Goal: Information Seeking & Learning: Learn about a topic

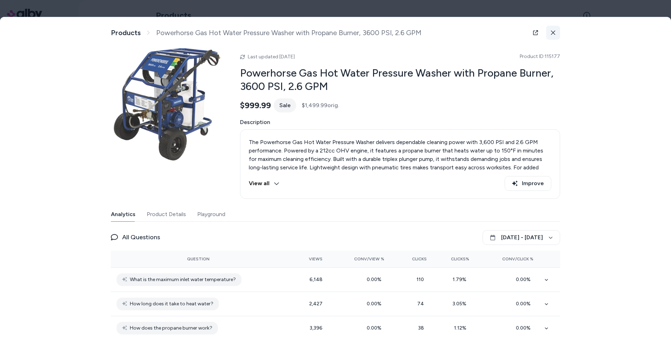
click at [551, 32] on icon at bounding box center [553, 32] width 5 height 5
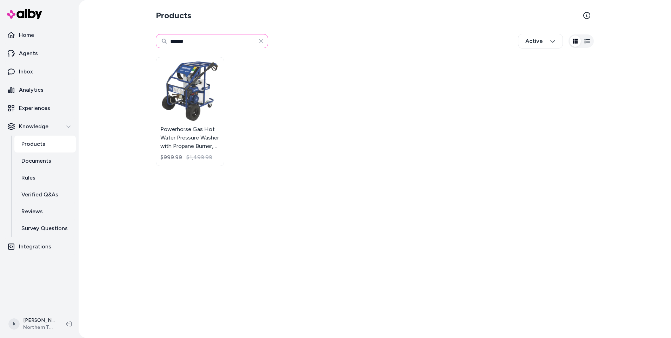
click at [189, 41] on input "******" at bounding box center [212, 41] width 112 height 14
drag, startPoint x: 191, startPoint y: 41, endPoint x: 167, endPoint y: 39, distance: 24.0
click at [167, 39] on input "******" at bounding box center [212, 41] width 112 height 14
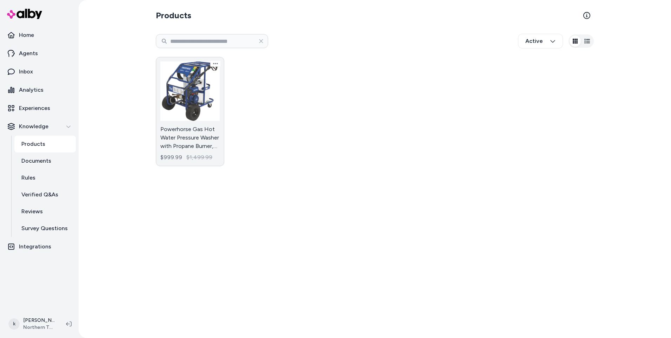
click at [197, 126] on link "Powerhorse Gas Hot Water Pressure Washer with Propane Burner, 3600 PSI, 2.6 GPM…" at bounding box center [190, 111] width 68 height 109
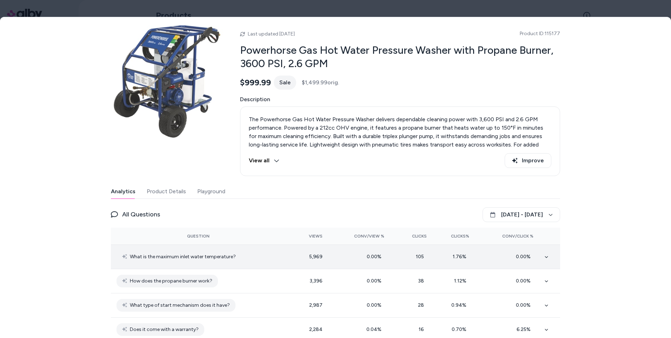
scroll to position [35, 0]
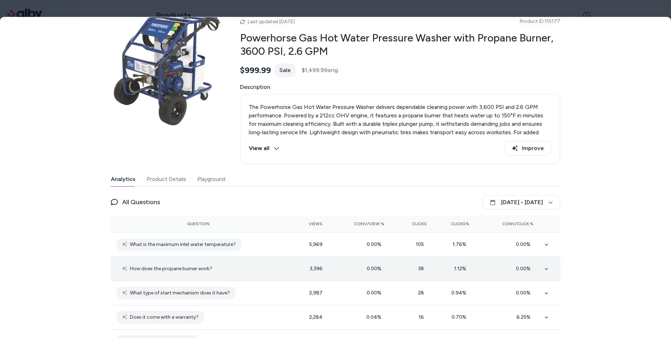
click at [204, 269] on span "How does the propane burner work?" at bounding box center [171, 268] width 82 height 8
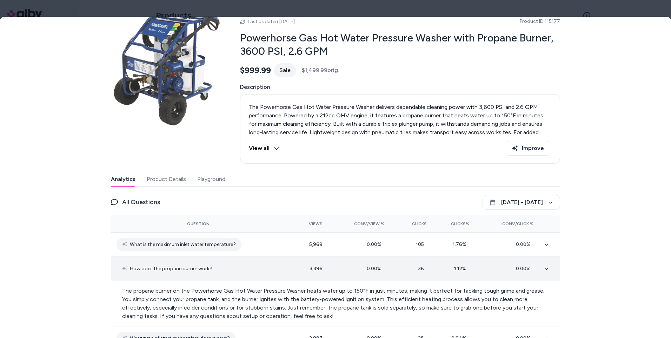
click at [203, 268] on span "How does the propane burner work?" at bounding box center [171, 268] width 82 height 8
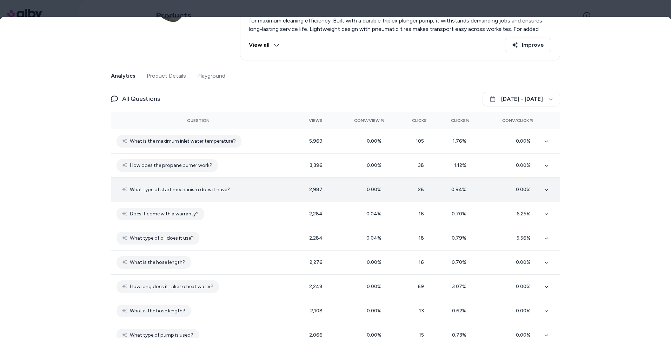
scroll to position [140, 0]
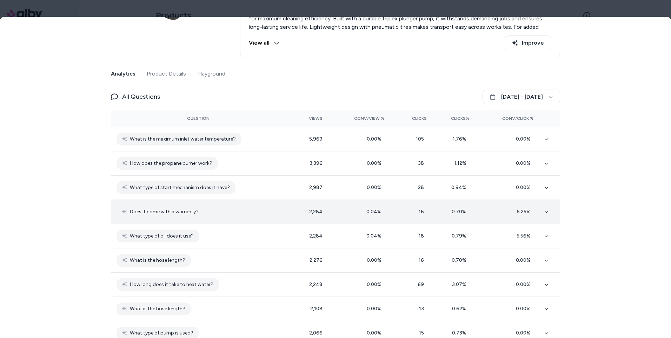
click at [190, 215] on span "Does it come with a warranty?" at bounding box center [164, 211] width 69 height 8
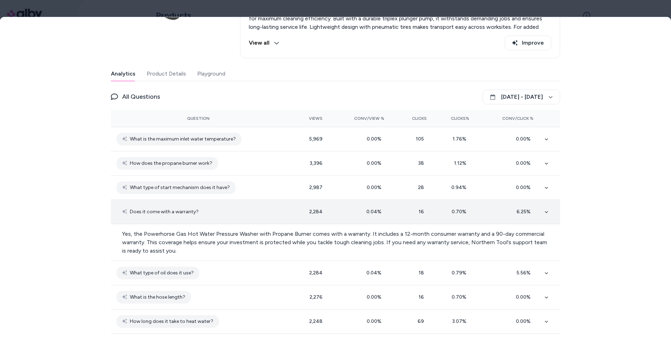
click at [190, 214] on span "Does it come with a warranty?" at bounding box center [164, 211] width 69 height 8
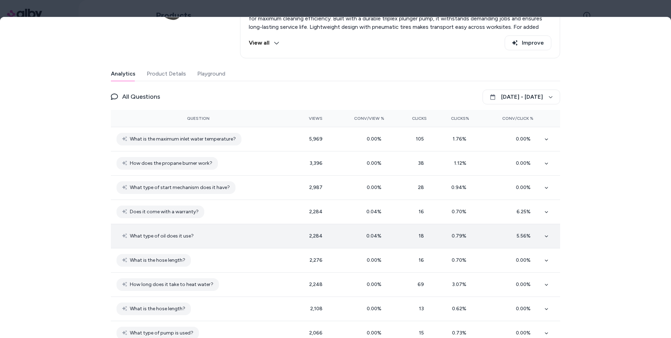
scroll to position [0, 0]
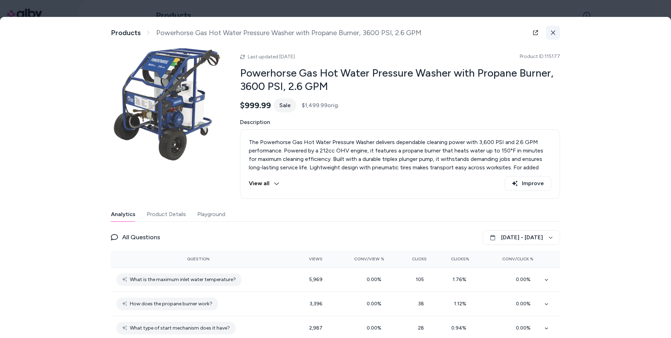
click at [551, 35] on icon at bounding box center [553, 32] width 5 height 5
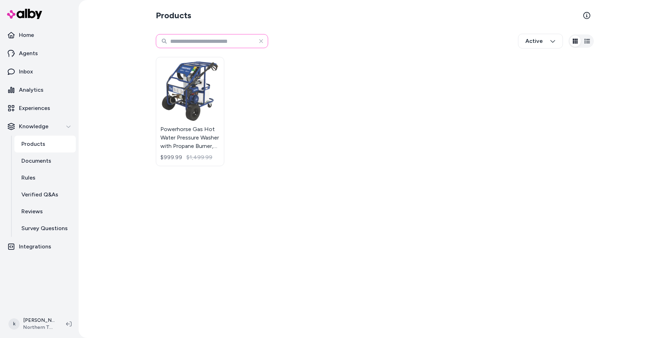
click at [184, 41] on input at bounding box center [212, 41] width 112 height 14
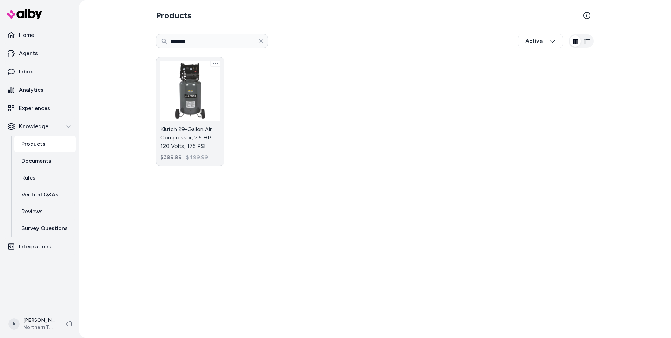
click at [189, 123] on link "Klutch 29-Gallon Air Compressor, 2.5 HP, 120 Volts, 175 PSI $399.99 $499.99" at bounding box center [190, 111] width 68 height 109
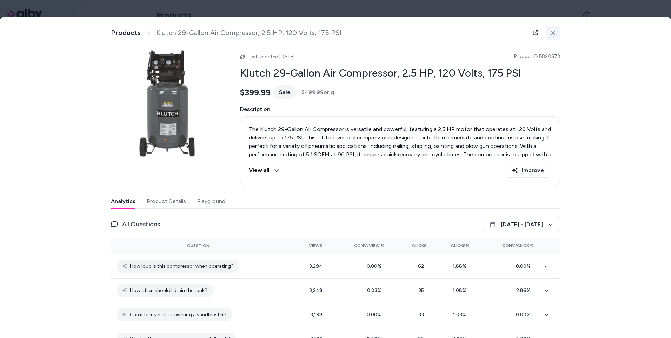
click at [554, 34] on button at bounding box center [553, 33] width 14 height 14
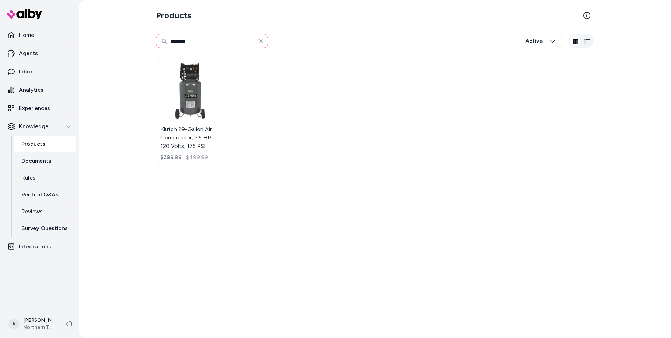
drag, startPoint x: 212, startPoint y: 38, endPoint x: 139, endPoint y: 49, distance: 73.5
click at [139, 49] on div "Products ******* Active Klutch 29-Gallon Air Compressor, 2.5 HP, 120 Volts, 175…" at bounding box center [375, 169] width 592 height 338
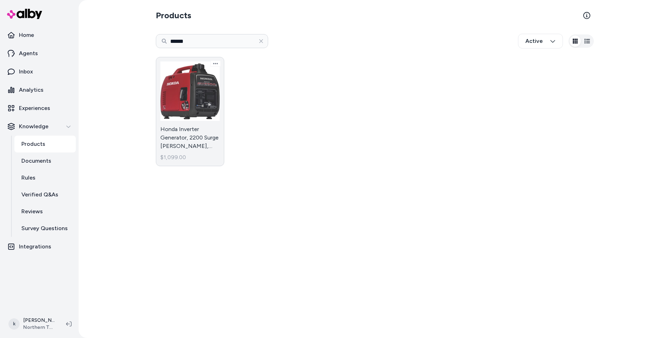
click at [195, 131] on link "Honda Inverter Generator, 2200 Surge [PERSON_NAME], 1800 Rated [PERSON_NAME], M…" at bounding box center [190, 111] width 68 height 109
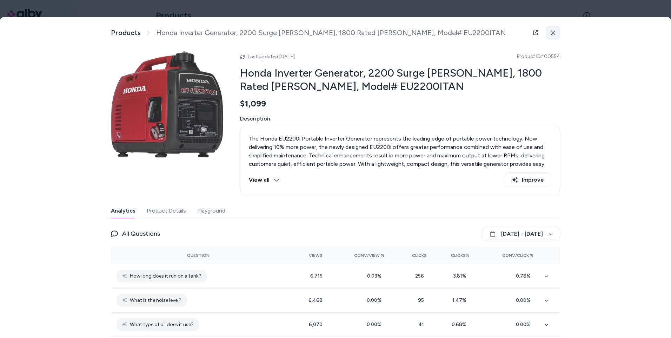
click at [554, 29] on button at bounding box center [553, 33] width 14 height 14
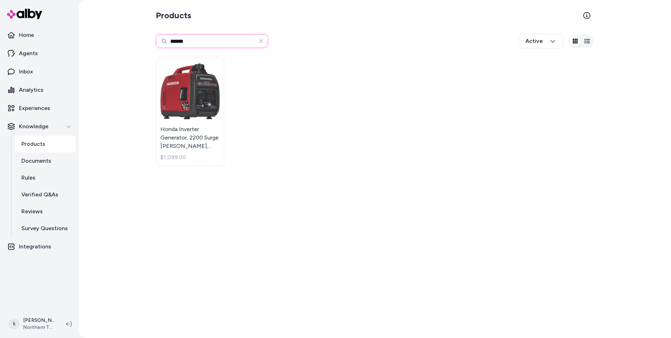
drag, startPoint x: 203, startPoint y: 39, endPoint x: 157, endPoint y: 40, distance: 46.0
click at [157, 40] on input "******" at bounding box center [212, 41] width 112 height 14
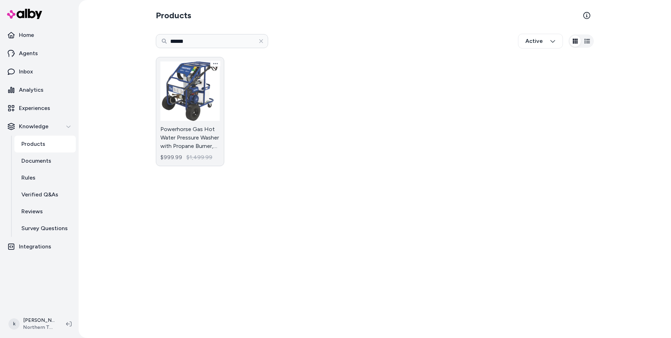
click at [188, 99] on link "Powerhorse Gas Hot Water Pressure Washer with Propane Burner, 3600 PSI, 2.6 GPM…" at bounding box center [190, 111] width 68 height 109
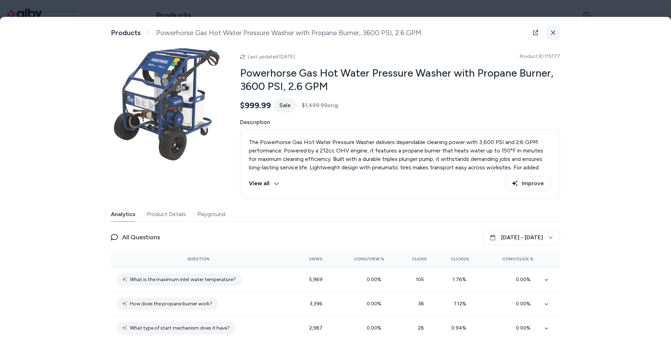
click at [552, 32] on icon at bounding box center [553, 32] width 5 height 5
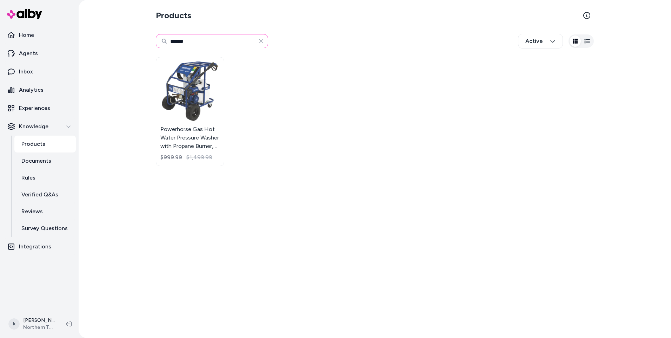
drag, startPoint x: 195, startPoint y: 44, endPoint x: 144, endPoint y: 47, distance: 51.7
click at [144, 47] on div "Products ****** Active Powerhorse Gas Hot Water Pressure Washer with Propane Bu…" at bounding box center [375, 169] width 592 height 338
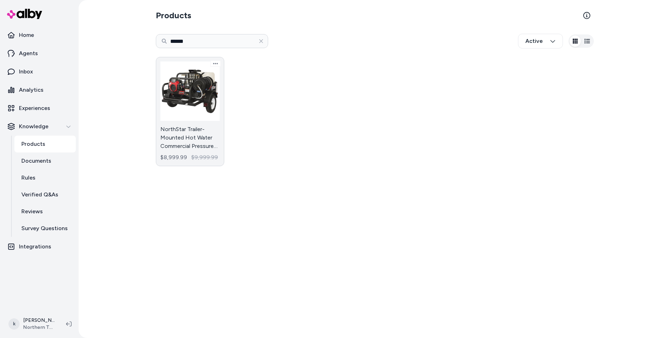
click at [197, 87] on link "NorthStar Trailer-Mounted Hot Water Commercial Pressure Washer, 4000 PSI, 4 GPM…" at bounding box center [190, 111] width 68 height 109
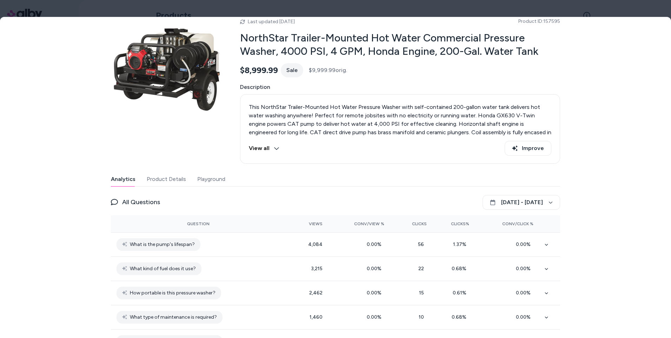
scroll to position [70, 0]
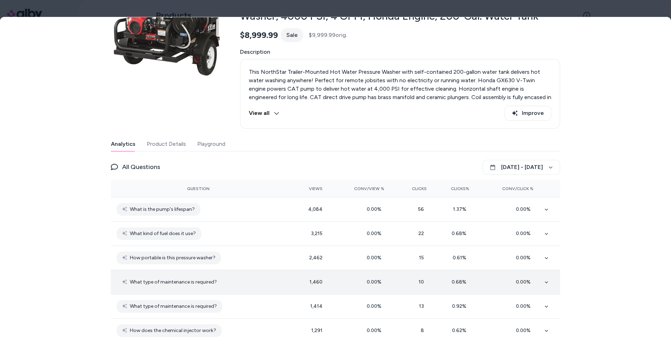
click at [546, 278] on td at bounding box center [549, 282] width 21 height 24
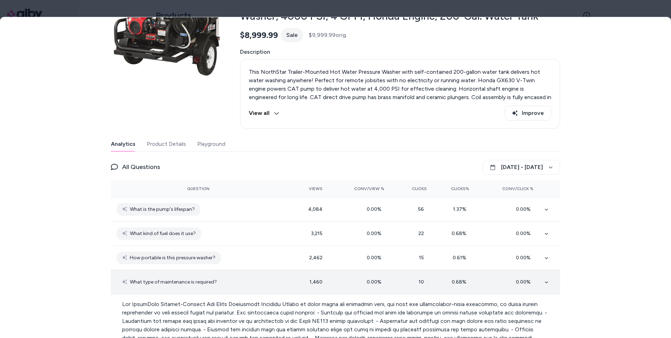
scroll to position [0, 0]
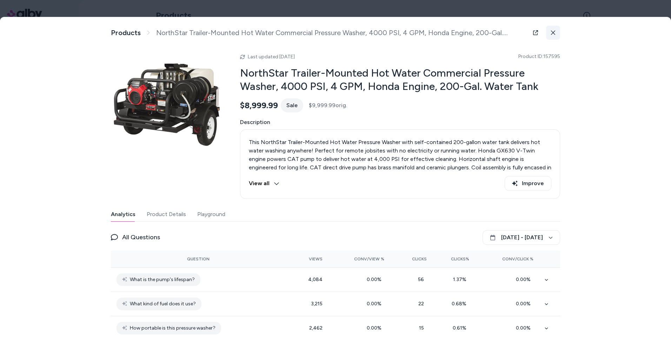
click at [553, 32] on icon at bounding box center [553, 32] width 5 height 5
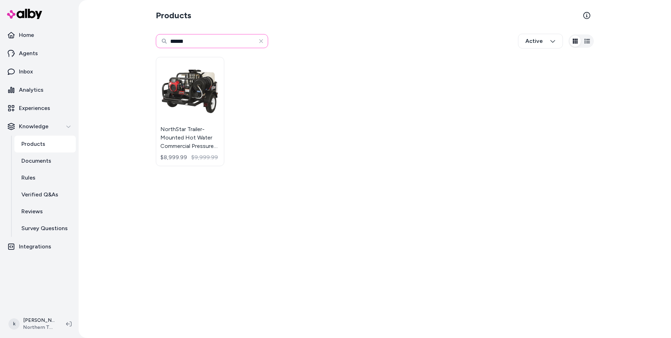
drag, startPoint x: 193, startPoint y: 39, endPoint x: 133, endPoint y: 37, distance: 60.8
click at [133, 37] on div "Products ****** Active NorthStar Trailer-Mounted Hot Water Commercial Pressure …" at bounding box center [375, 169] width 592 height 338
paste input "*"
type input "*******"
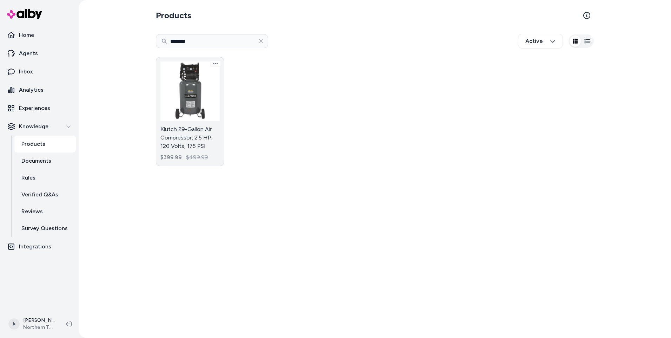
click at [196, 105] on link "Klutch 29-Gallon Air Compressor, 2.5 HP, 120 Volts, 175 PSI $399.99 $499.99" at bounding box center [190, 111] width 68 height 109
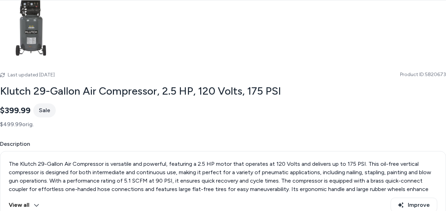
scroll to position [35, 0]
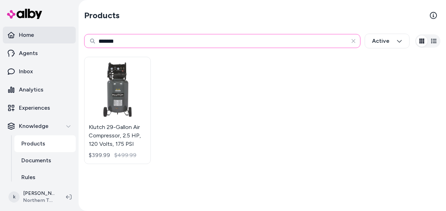
drag, startPoint x: 128, startPoint y: 44, endPoint x: 67, endPoint y: 40, distance: 61.2
click at [67, 40] on section "Home Agents Inbox Analytics Experiences Knowledge Products Documents Rules Veri…" at bounding box center [223, 105] width 446 height 211
